Goal: Task Accomplishment & Management: Use online tool/utility

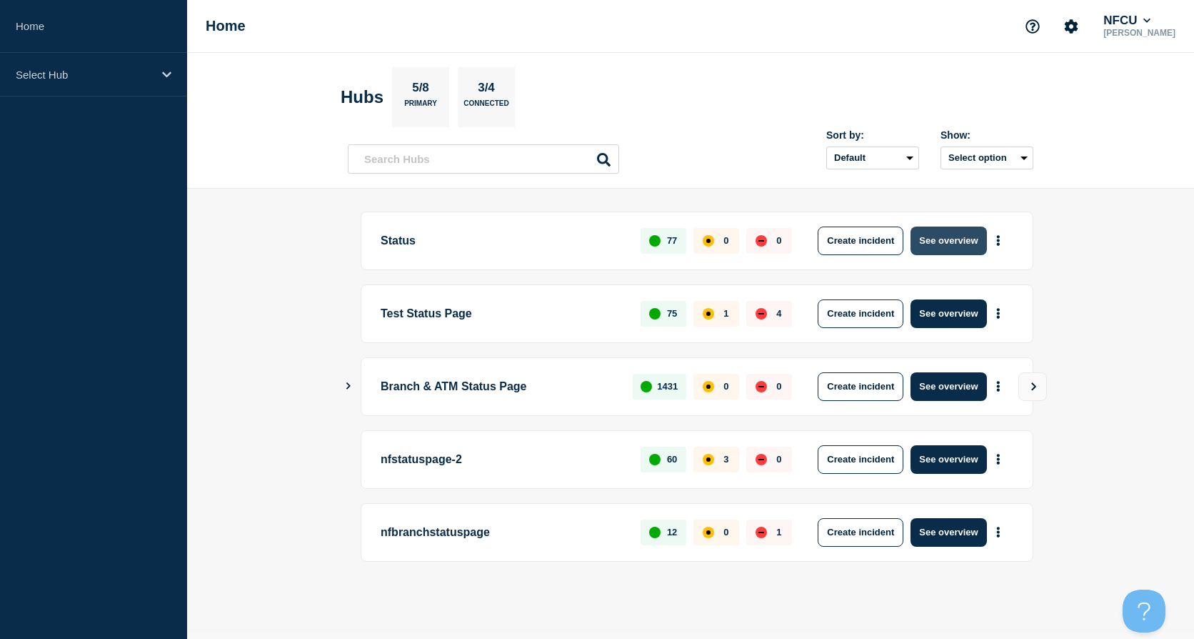
click at [946, 236] on button "See overview" at bounding box center [949, 240] width 76 height 29
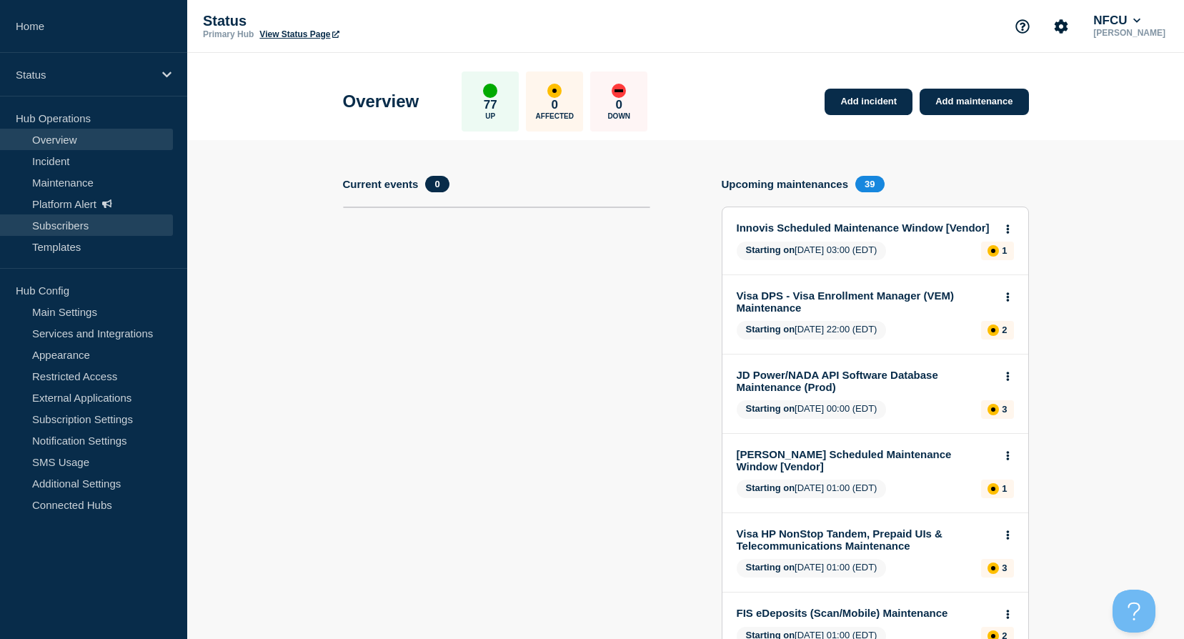
click at [61, 229] on link "Subscribers" at bounding box center [86, 224] width 173 height 21
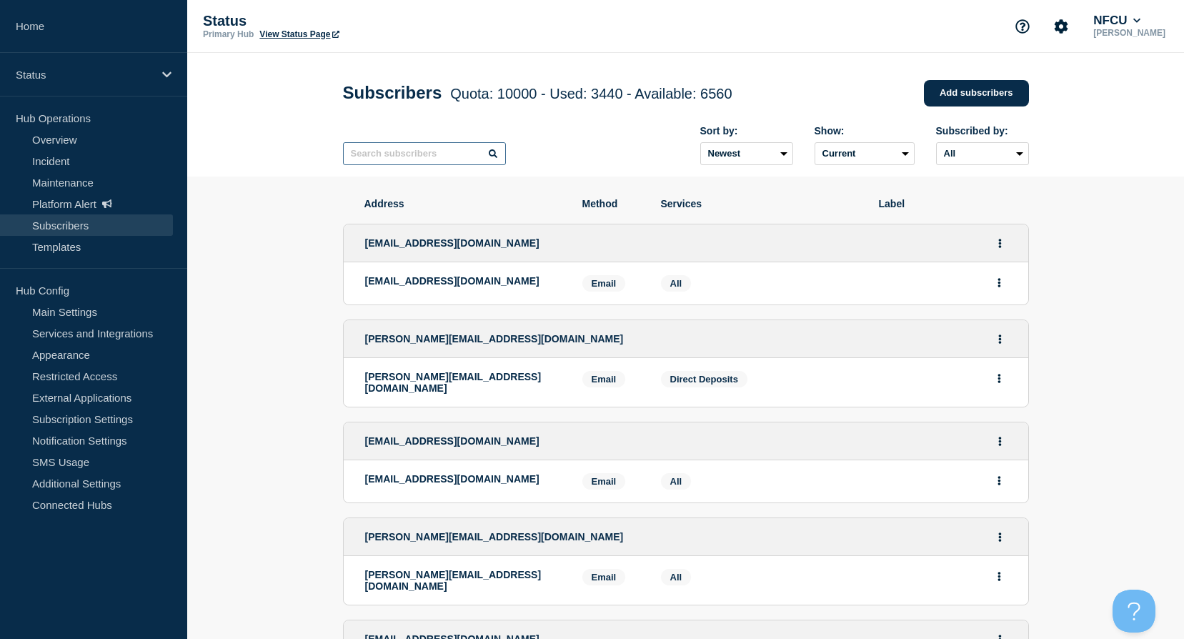
click at [405, 154] on input "text" at bounding box center [424, 153] width 163 height 23
type input "[PERSON_NAME]"
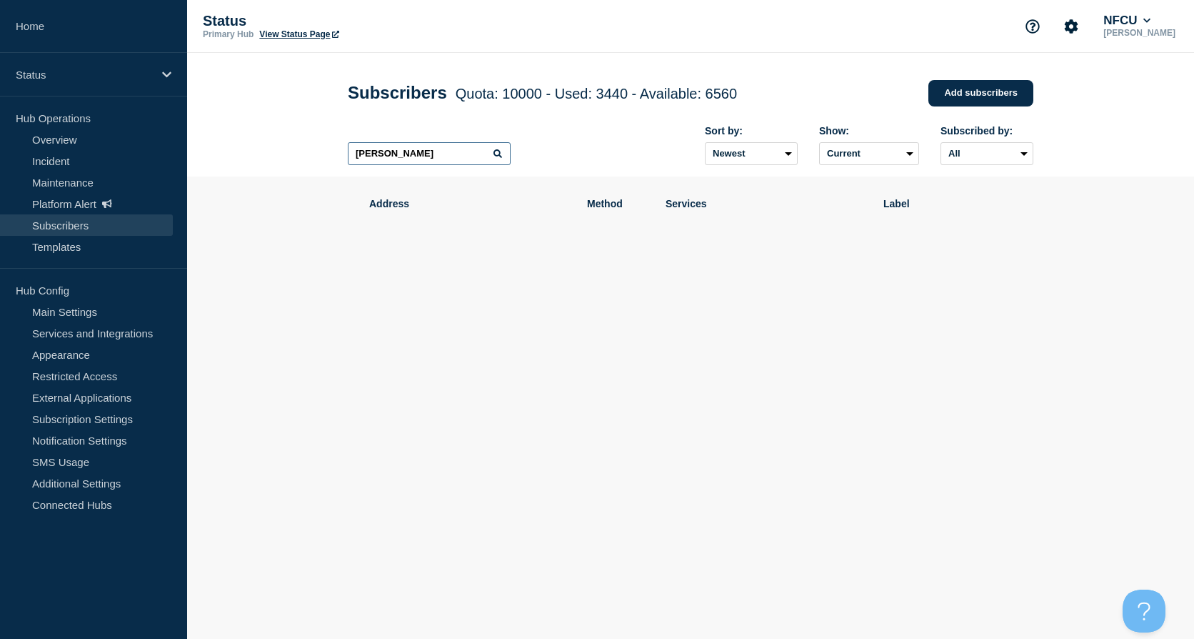
drag, startPoint x: 440, startPoint y: 149, endPoint x: 272, endPoint y: 110, distance: 172.4
click at [269, 140] on header "Subscribers Quota: 10000 - Used: 3440 - Available: 6560 Quota Used Available 10…" at bounding box center [690, 115] width 1007 height 124
